Goal: Information Seeking & Learning: Learn about a topic

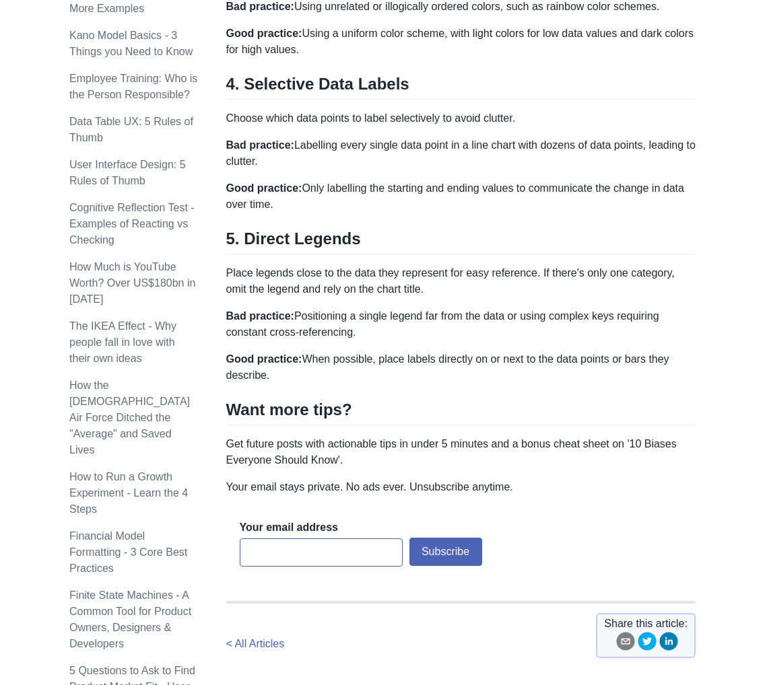
scroll to position [1279, 0]
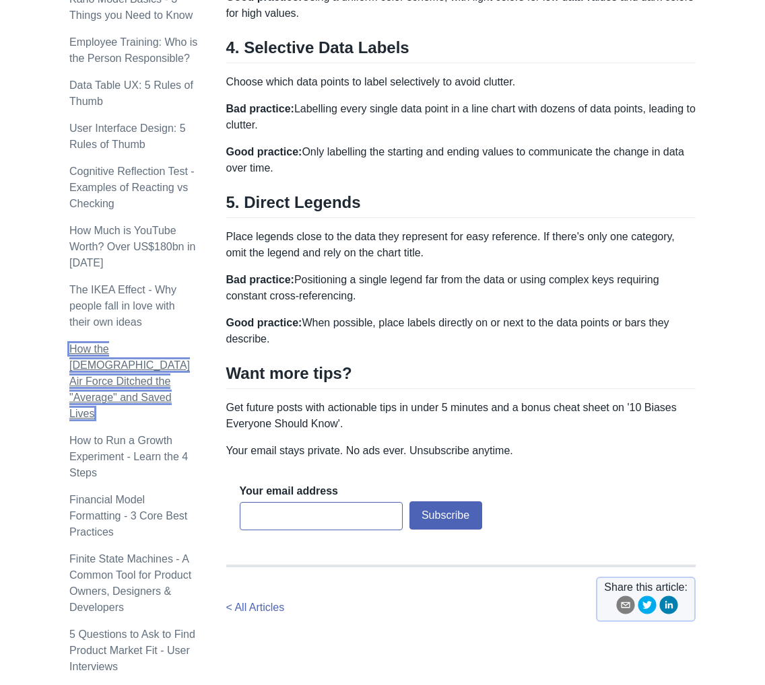
click at [114, 343] on link "How the [DEMOGRAPHIC_DATA] Air Force Ditched the "Average" and Saved Lives" at bounding box center [129, 381] width 120 height 76
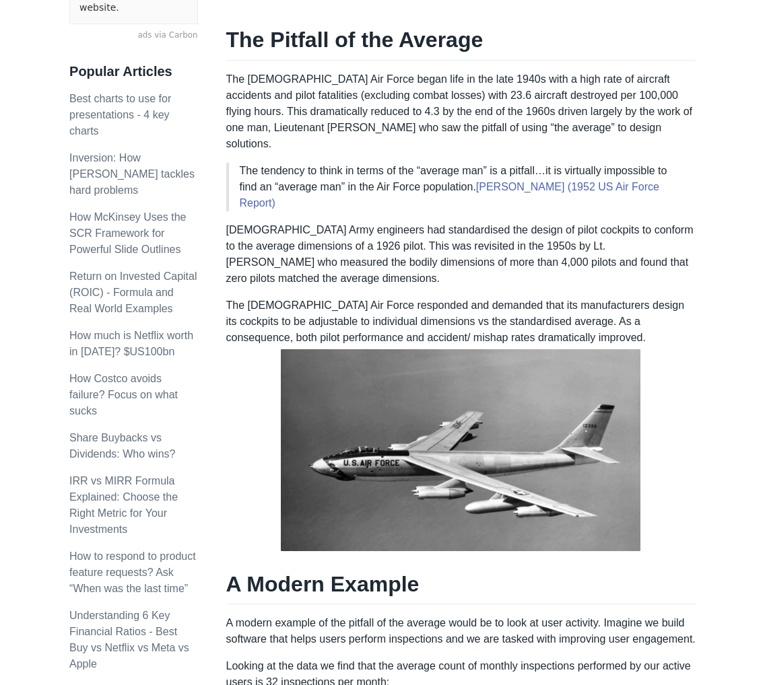
scroll to position [471, 0]
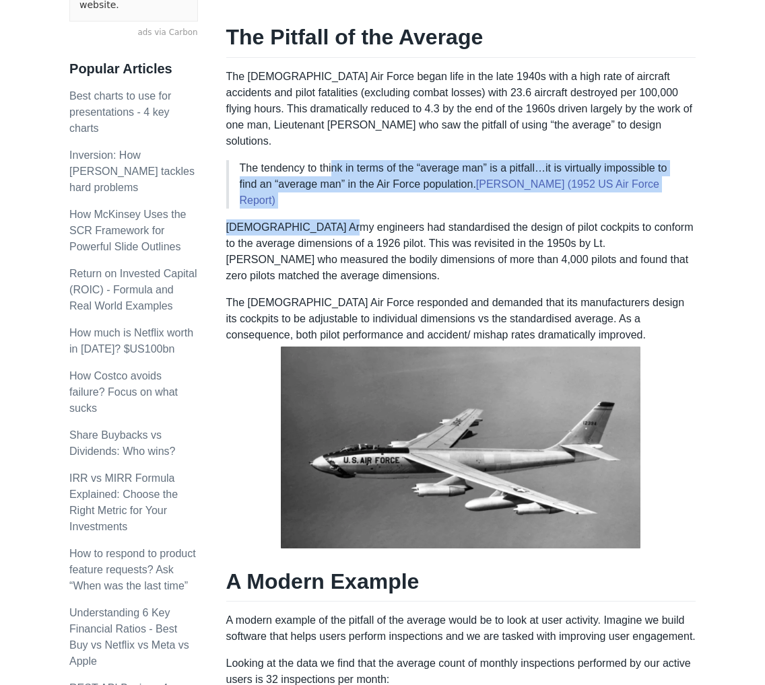
drag, startPoint x: 334, startPoint y: 157, endPoint x: 337, endPoint y: 195, distance: 37.8
click at [337, 195] on div "The average is the most commonly used metric we use to understand data and infe…" at bounding box center [460, 656] width 469 height 1780
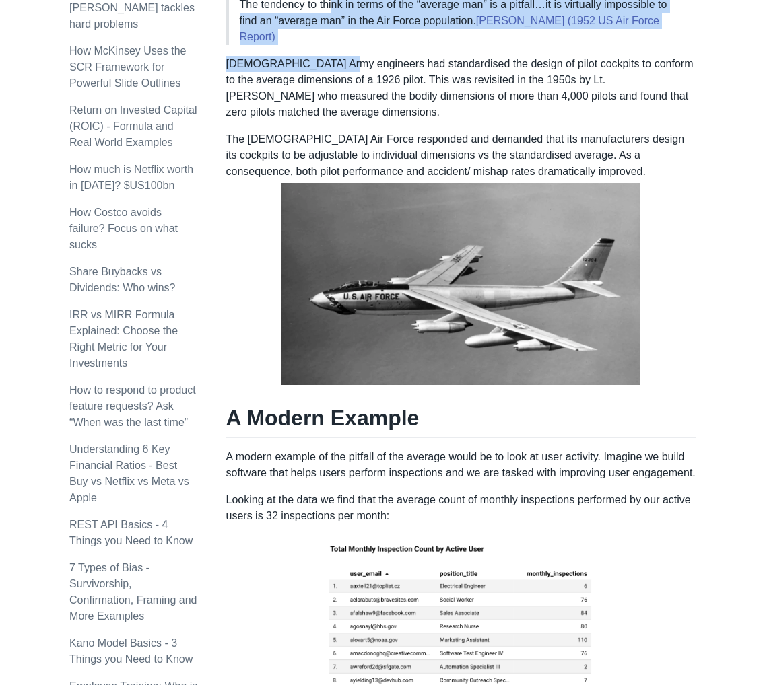
scroll to position [740, 0]
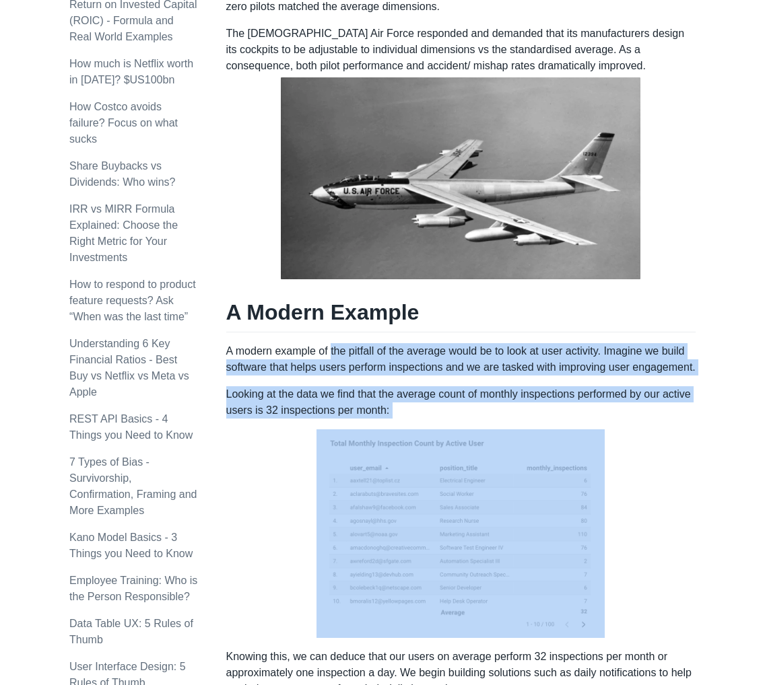
drag, startPoint x: 331, startPoint y: 316, endPoint x: 356, endPoint y: 429, distance: 115.1
click at [356, 429] on div "The average is the most commonly used metric we use to understand data and infe…" at bounding box center [460, 387] width 469 height 1780
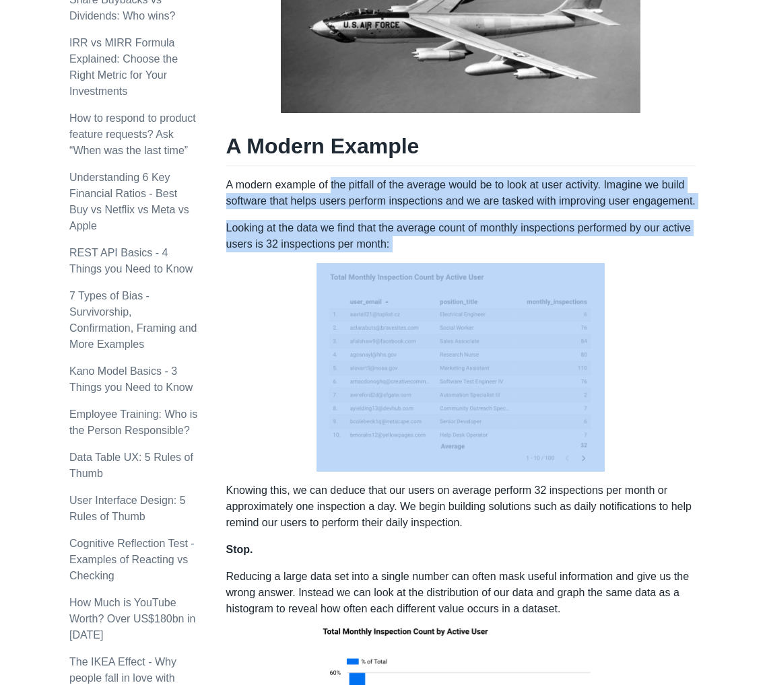
scroll to position [942, 0]
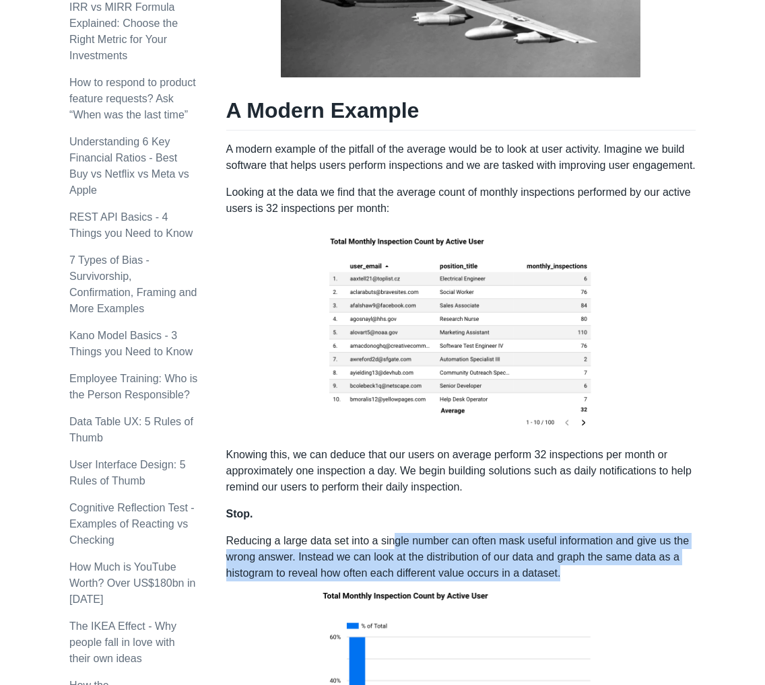
drag, startPoint x: 393, startPoint y: 508, endPoint x: 573, endPoint y: 541, distance: 183.4
click at [573, 541] on p "Reducing a large data set into a single number can often mask useful informatio…" at bounding box center [460, 661] width 469 height 257
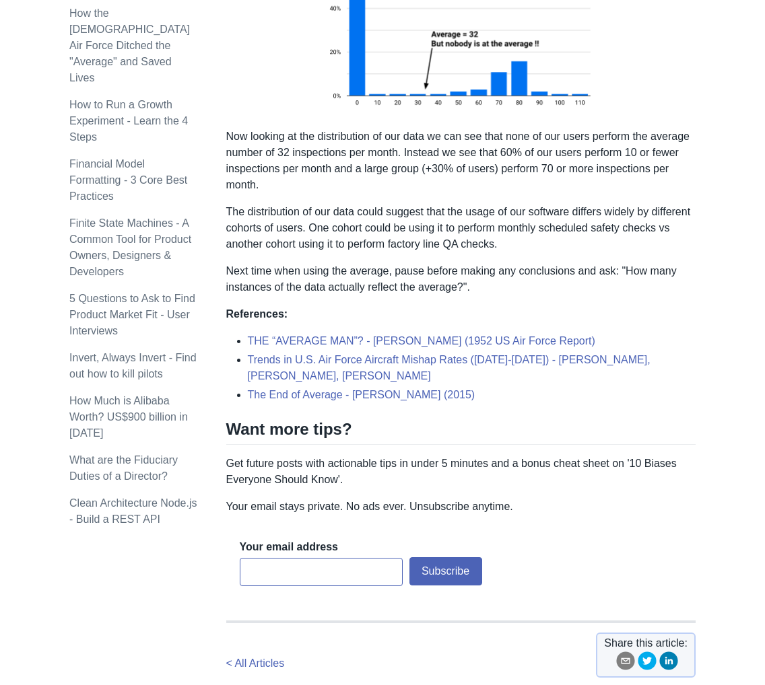
scroll to position [1615, 0]
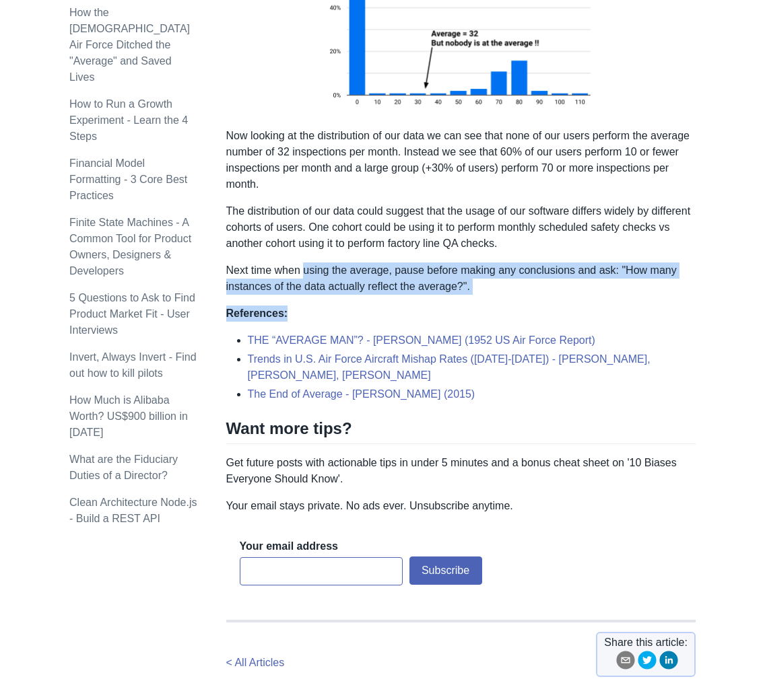
drag, startPoint x: 304, startPoint y: 240, endPoint x: 448, endPoint y: 269, distance: 146.4
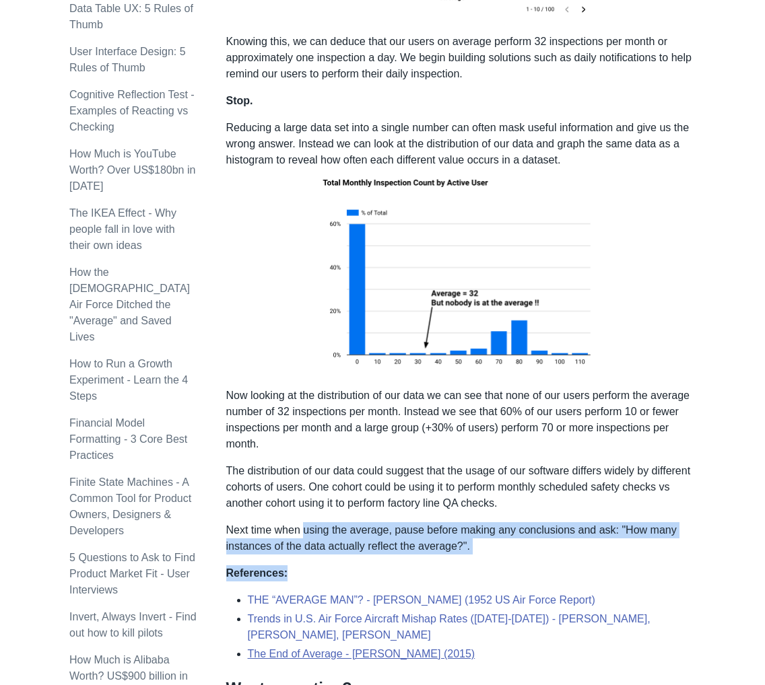
scroll to position [1346, 0]
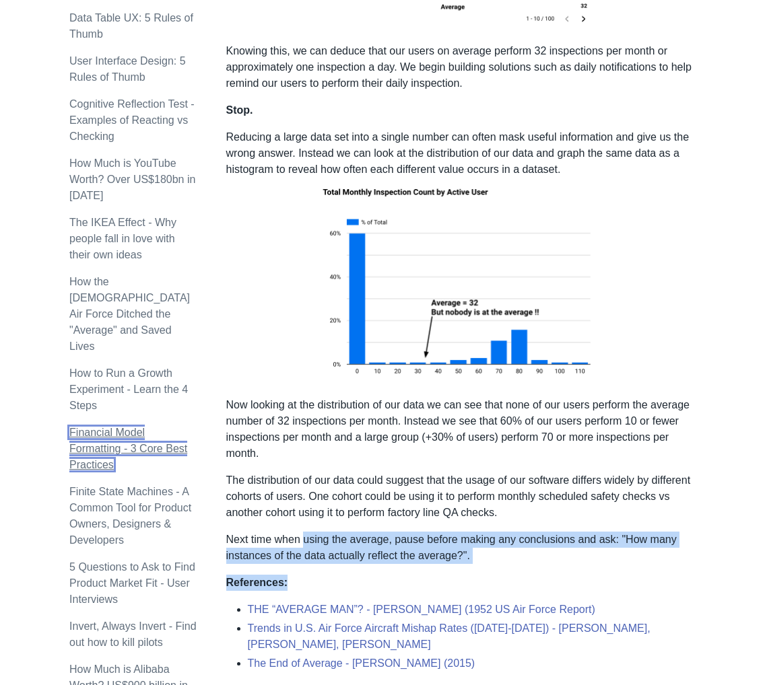
click at [86, 427] on link "Financial Model Formatting - 3 Core Best Practices" at bounding box center [128, 449] width 118 height 44
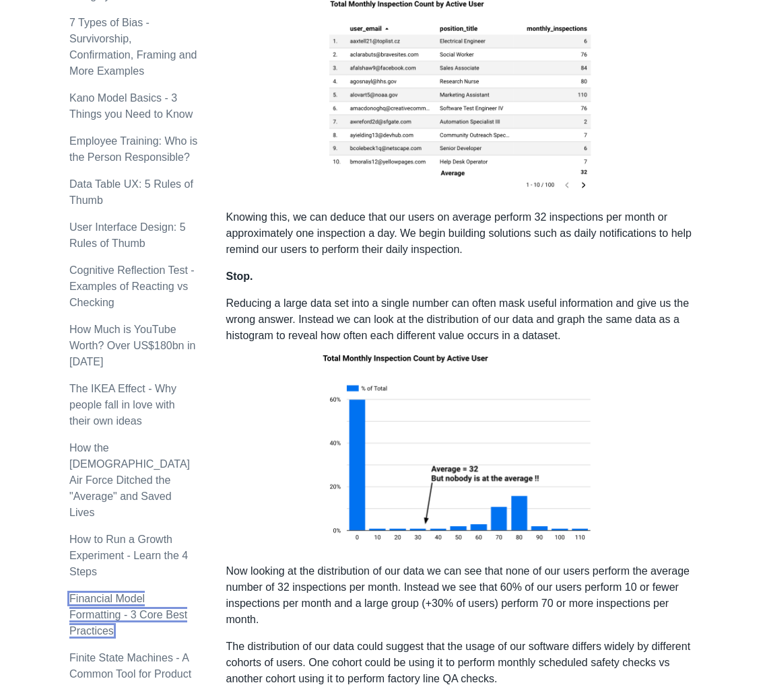
scroll to position [1359, 0]
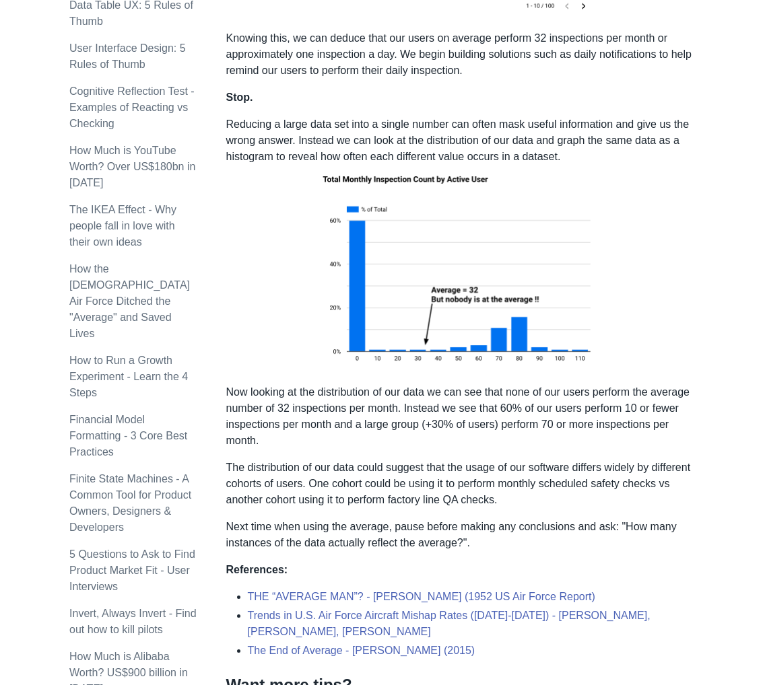
drag, startPoint x: 81, startPoint y: 0, endPoint x: 8, endPoint y: 145, distance: 162.2
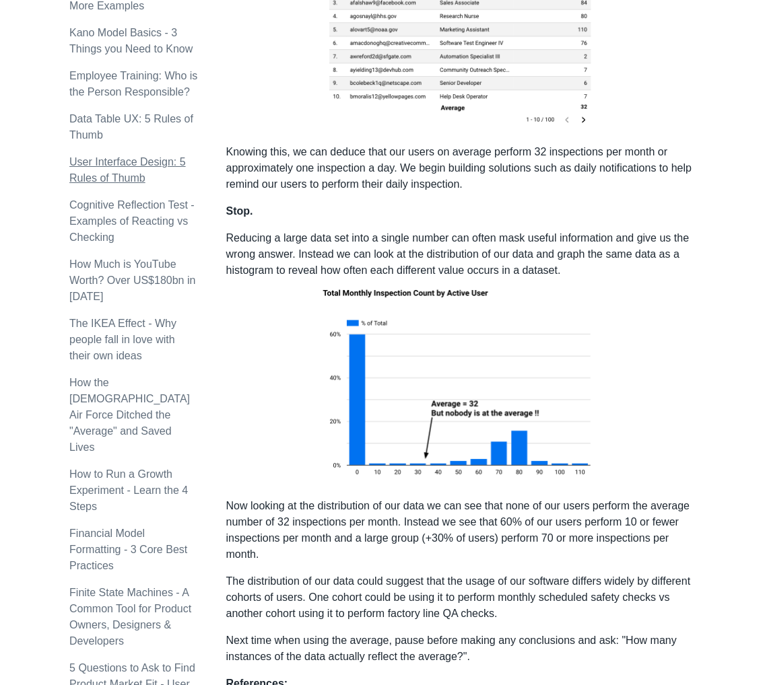
scroll to position [1224, 0]
